Goal: Check status: Check status

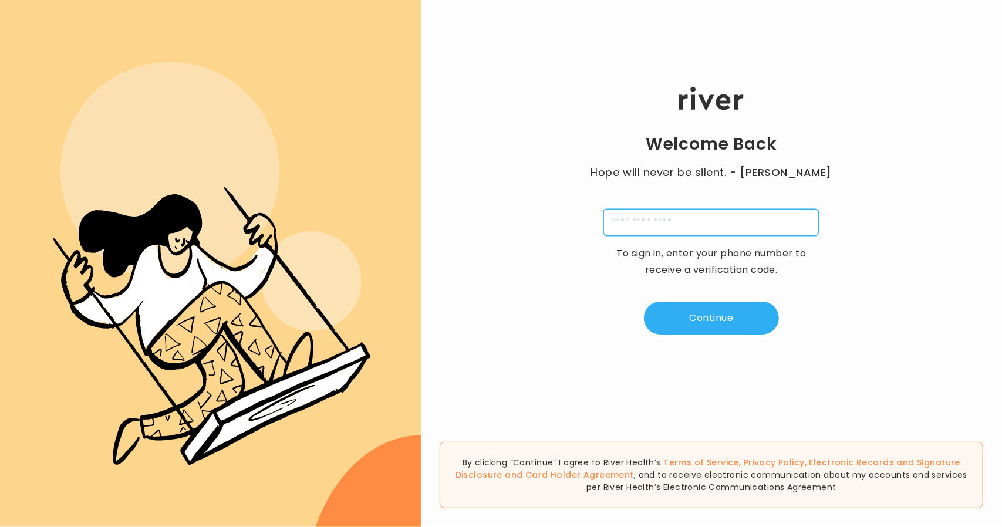
click at [656, 221] on input "tel" at bounding box center [710, 222] width 215 height 27
type input "**********"
type input "*"
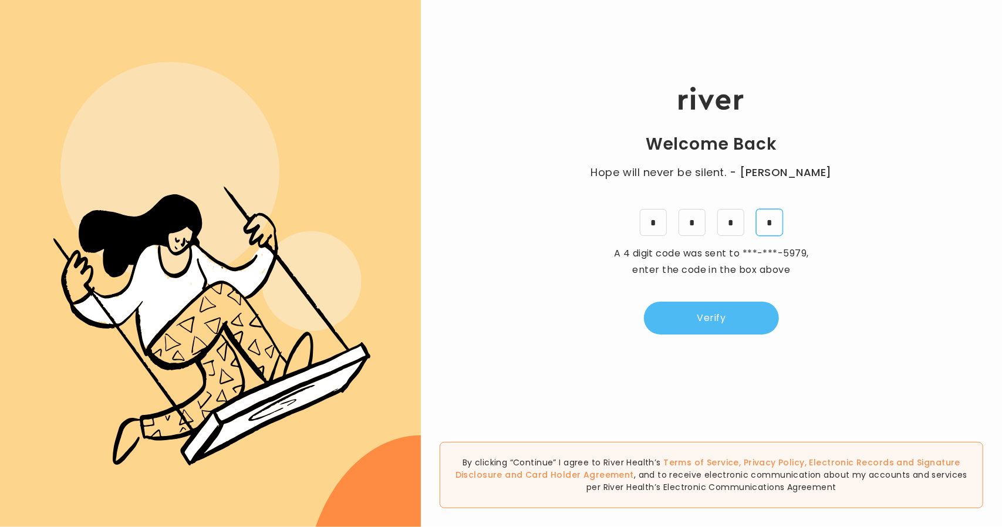
type input "*"
click at [684, 317] on button "Verify" at bounding box center [711, 318] width 135 height 33
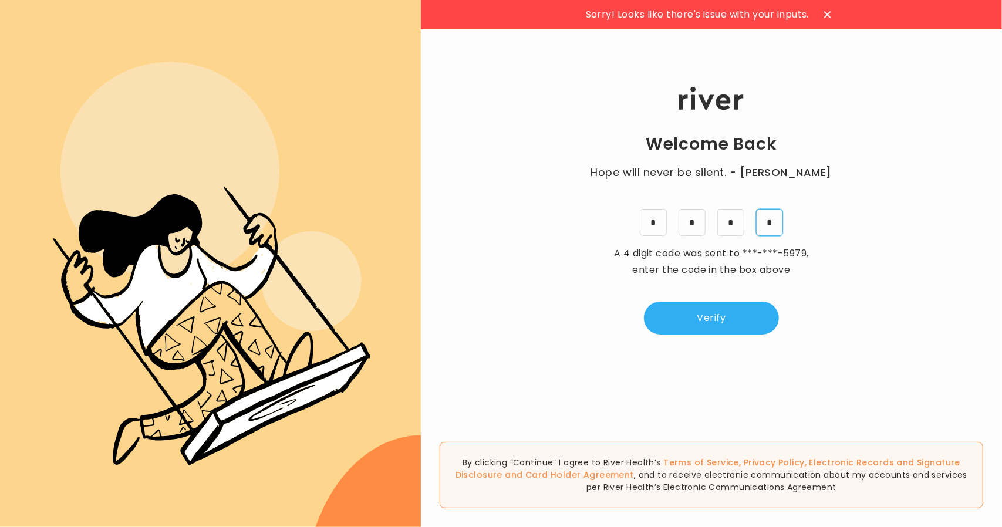
click at [768, 219] on input "*" at bounding box center [769, 222] width 27 height 27
type input "*"
click at [745, 321] on button "Verify" at bounding box center [711, 318] width 135 height 33
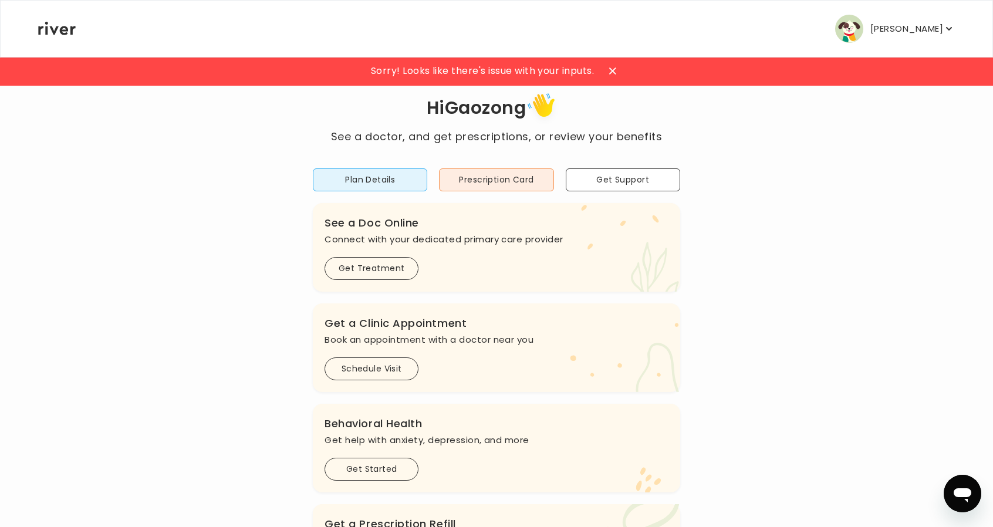
click at [891, 22] on p "[PERSON_NAME]" at bounding box center [906, 29] width 73 height 16
